Goal: Check status: Check status

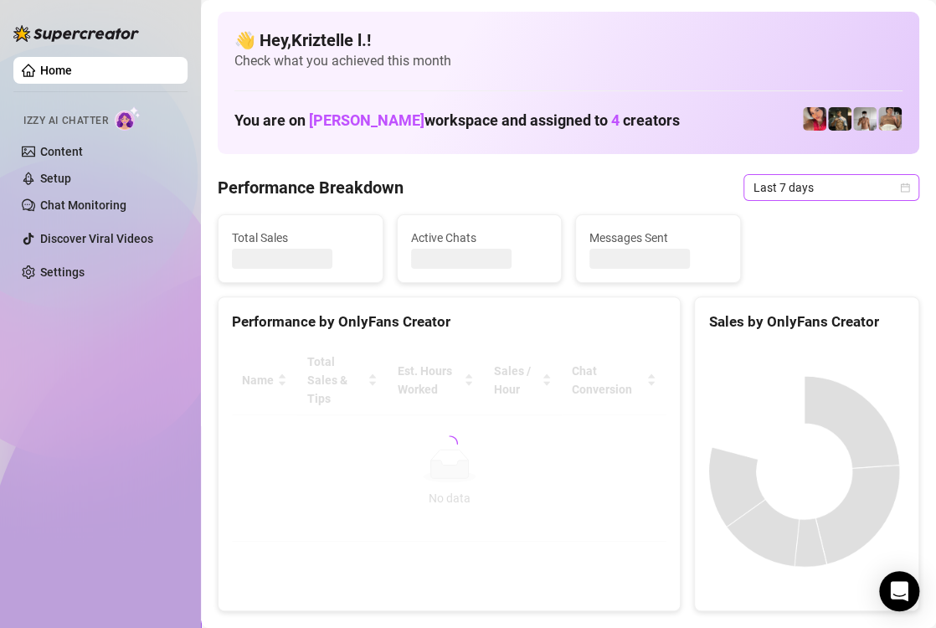
drag, startPoint x: 786, startPoint y: 211, endPoint x: 789, endPoint y: 181, distance: 30.3
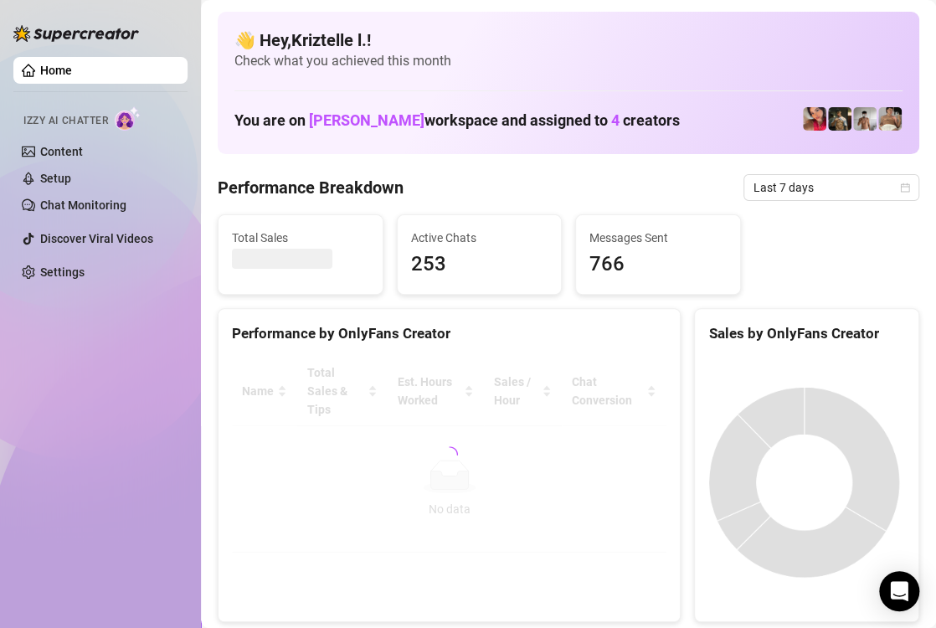
drag, startPoint x: 789, startPoint y: 181, endPoint x: 9, endPoint y: 627, distance: 898.4
click at [789, 181] on span "Last 7 days" at bounding box center [832, 187] width 156 height 25
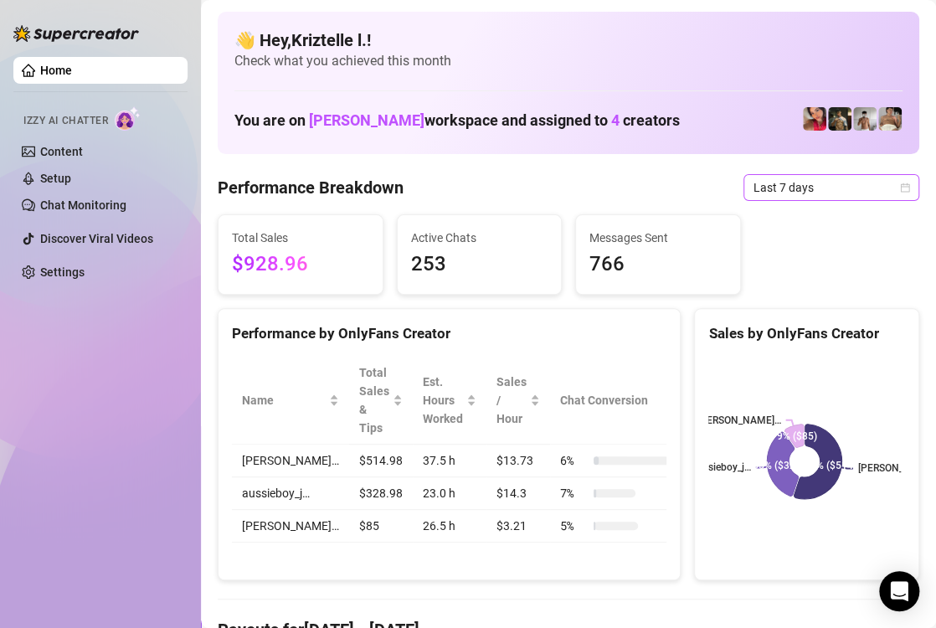
click at [773, 181] on span "Last 7 days" at bounding box center [832, 187] width 156 height 25
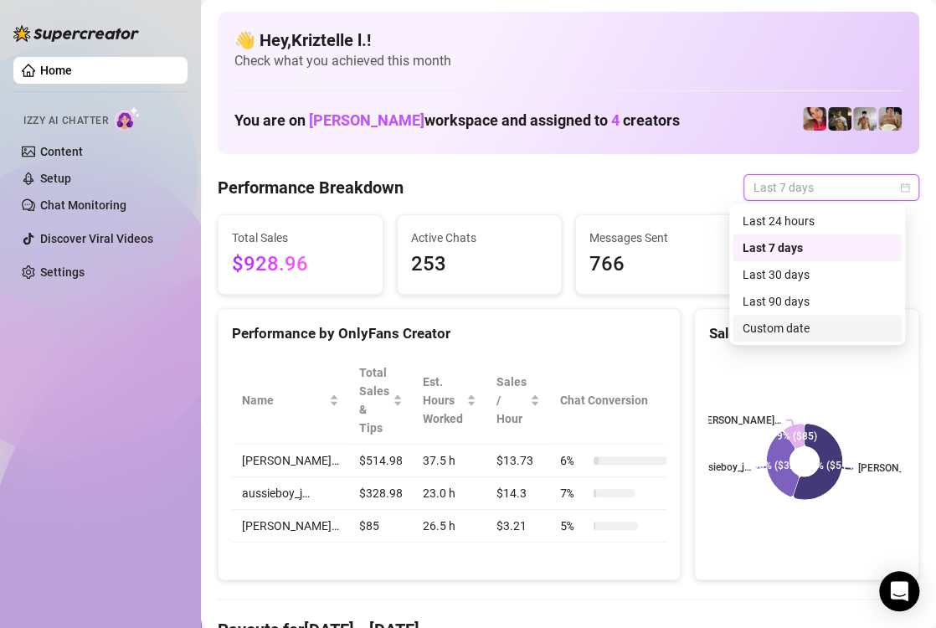
click at [786, 334] on div "Custom date" at bounding box center [817, 328] width 149 height 18
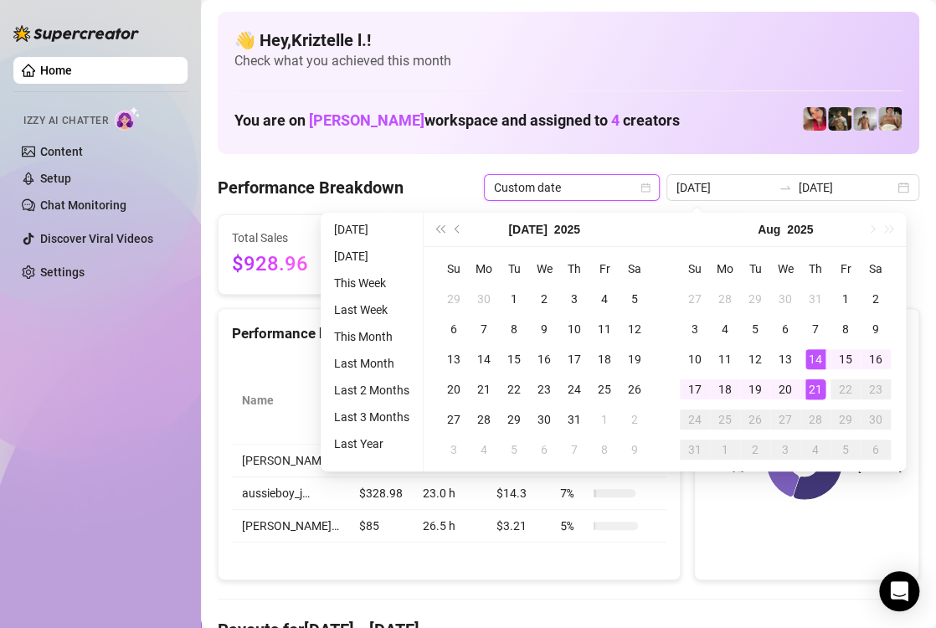
type input "[DATE]"
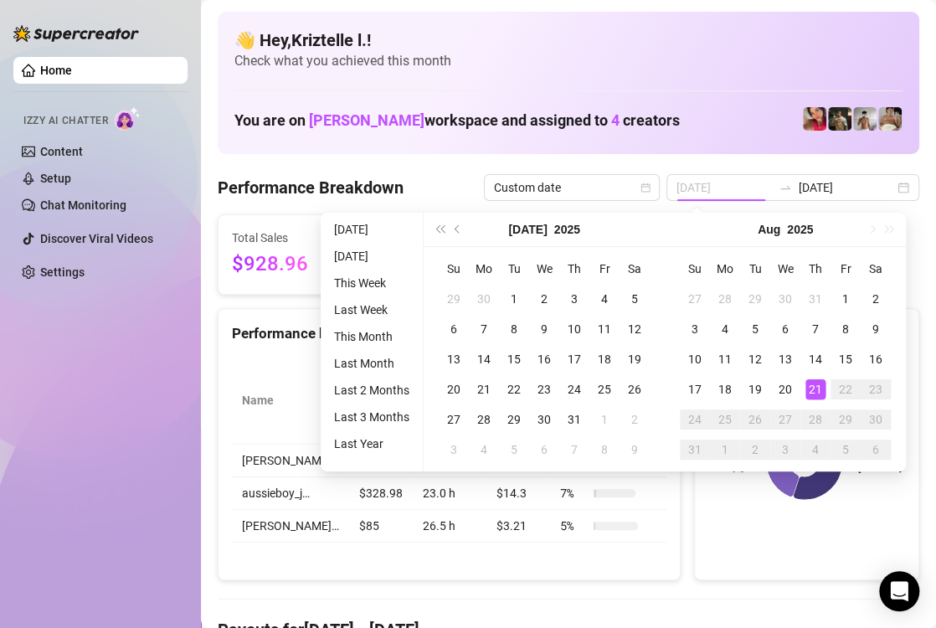
click at [812, 391] on div "21" at bounding box center [816, 389] width 20 height 20
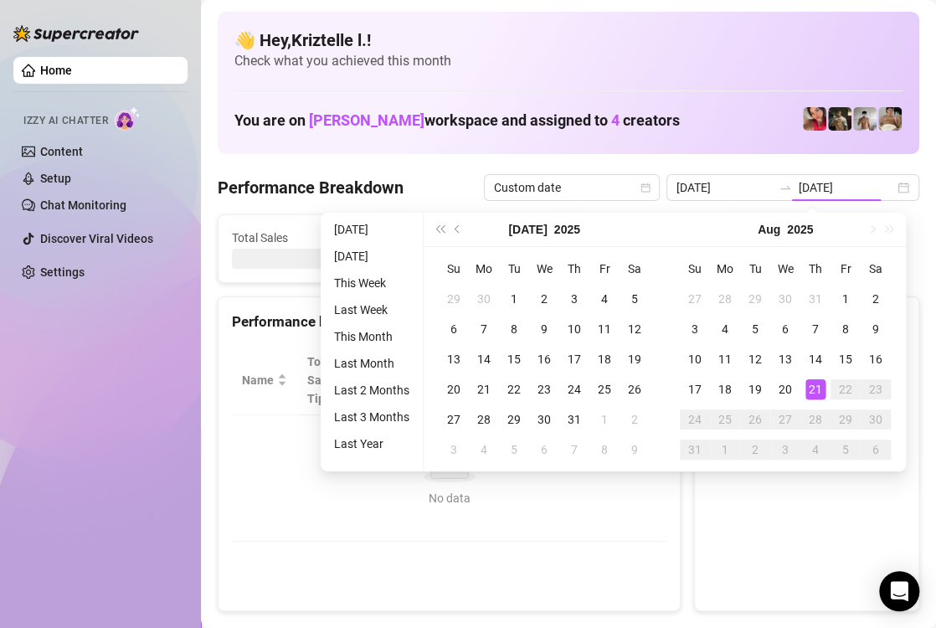
type input "[DATE]"
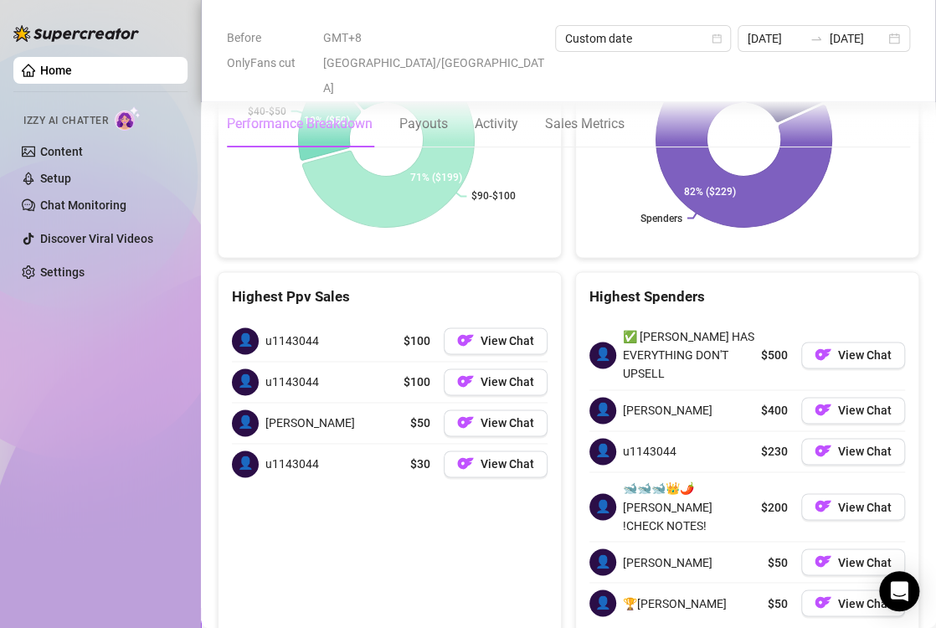
scroll to position [3011, 0]
